Goal: Contribute content: Contribute content

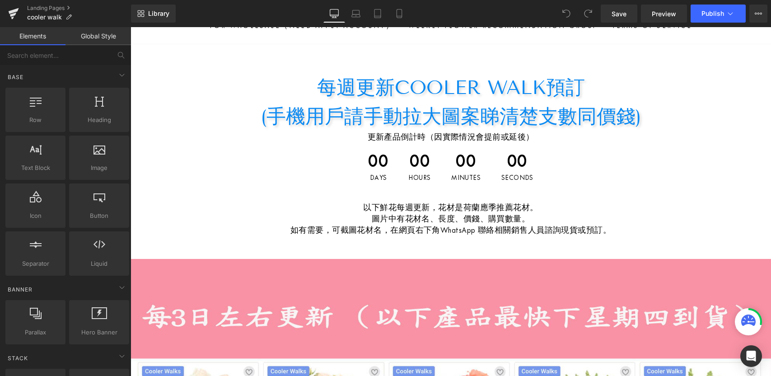
scroll to position [98, 0]
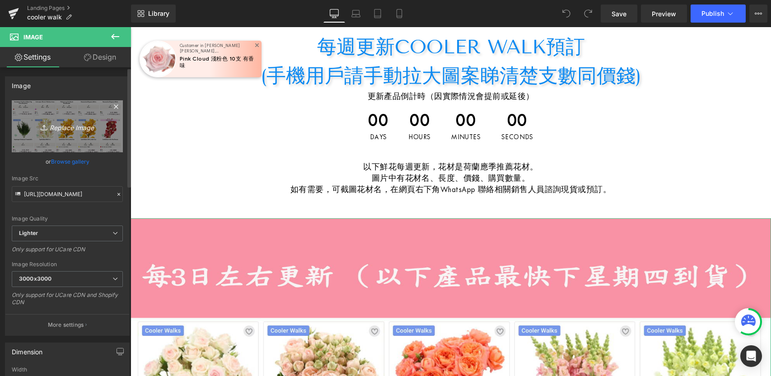
click at [67, 127] on icon "Replace Image" at bounding box center [67, 126] width 72 height 11
click at [96, 141] on link "Replace Image" at bounding box center [67, 126] width 111 height 52
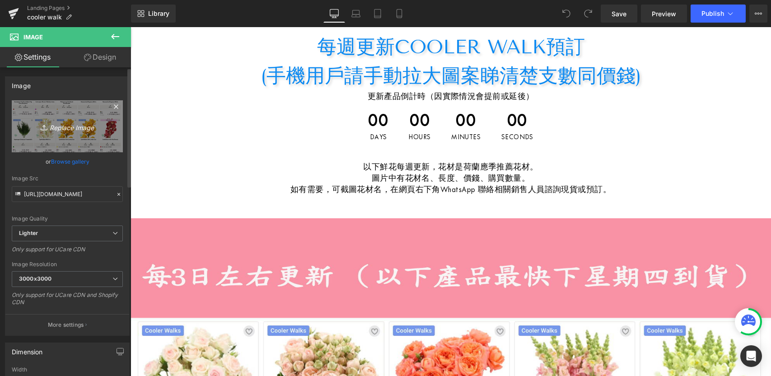
type input "C:\fakepath\fdsafdsafa.jpg"
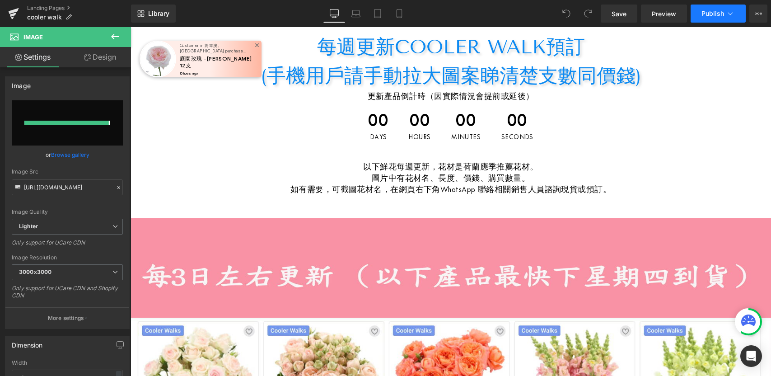
type input "[URL][DOMAIN_NAME]"
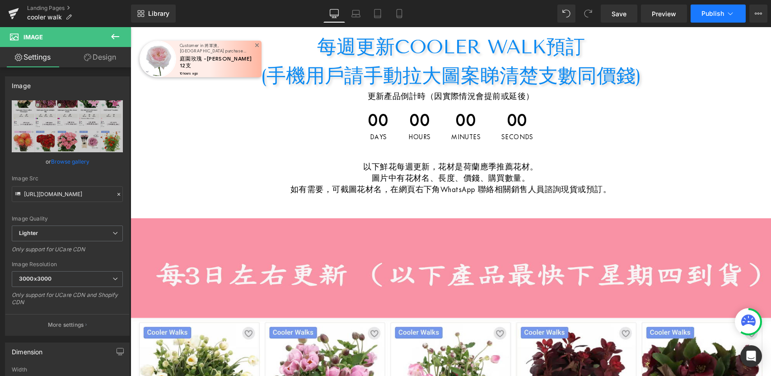
click at [712, 19] on button "Publish" at bounding box center [718, 14] width 55 height 18
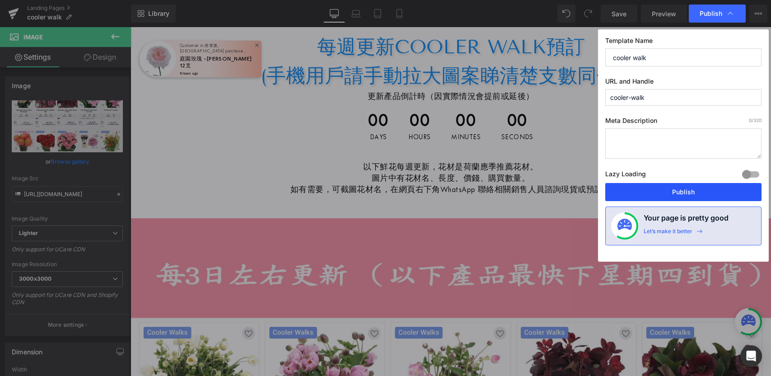
click at [680, 191] on button "Publish" at bounding box center [683, 192] width 156 height 18
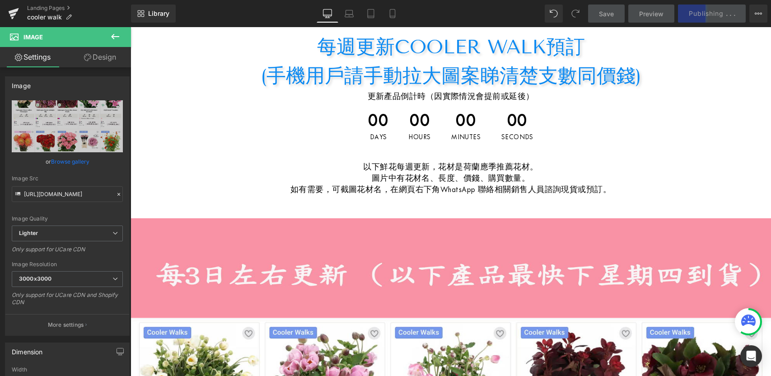
click at [409, 130] on span "00" at bounding box center [420, 122] width 22 height 23
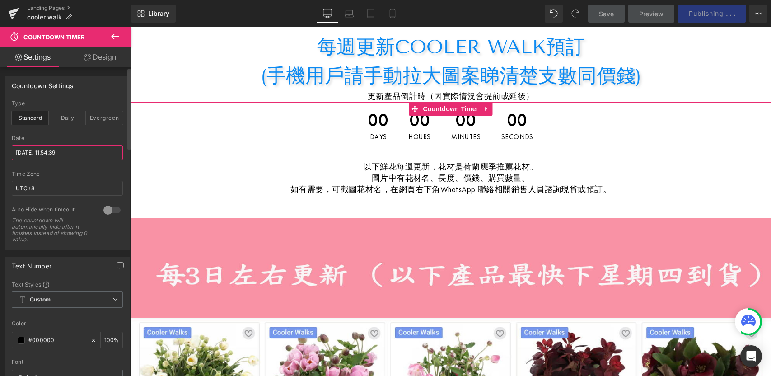
click at [63, 154] on input "[DATE] 11:54:39" at bounding box center [67, 152] width 111 height 15
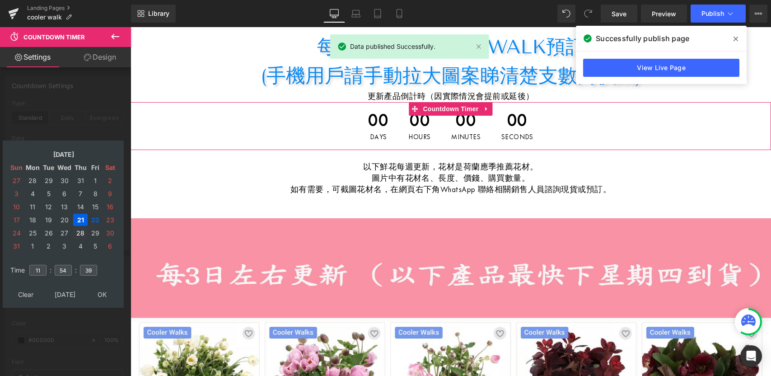
click at [78, 233] on td "28" at bounding box center [80, 233] width 14 height 12
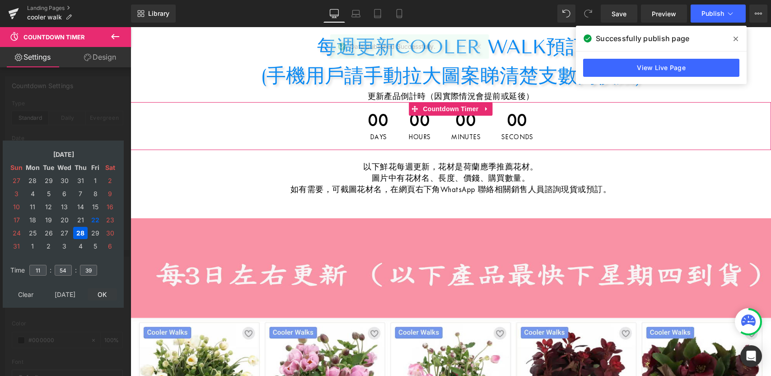
type input "[DATE] 11:54:39"
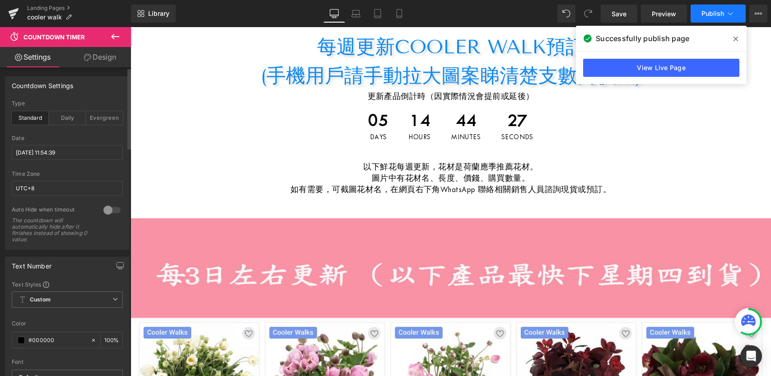
click at [714, 16] on span "Publish" at bounding box center [713, 13] width 23 height 7
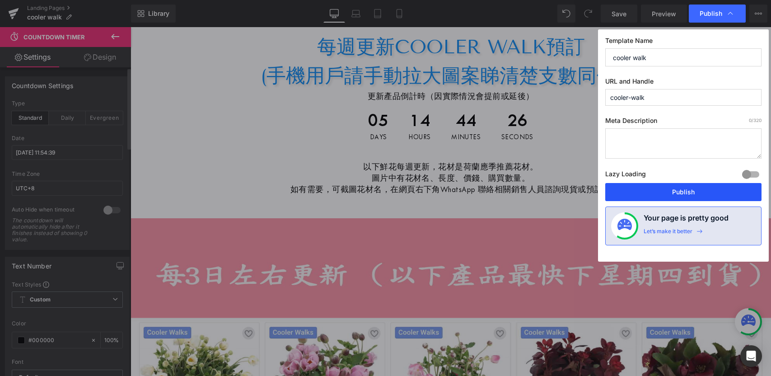
click at [698, 199] on button "Publish" at bounding box center [683, 192] width 156 height 18
